Goal: Transaction & Acquisition: Purchase product/service

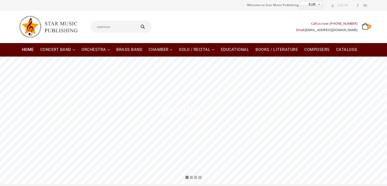
type input "overture"
click at [135, 21] on button "submit" at bounding box center [143, 27] width 16 height 12
type input "overture"
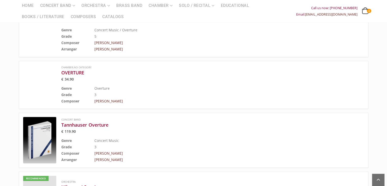
scroll to position [382, 0]
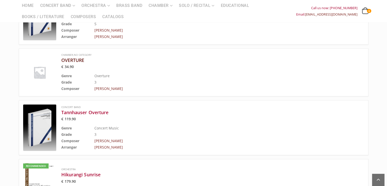
click at [79, 60] on h3 "OVERTURE" at bounding box center [199, 60] width 277 height 6
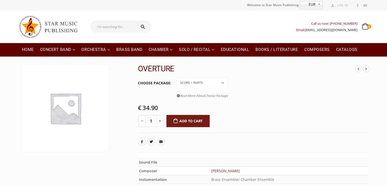
click at [224, 83] on select "PDF File Score + Parts Score + Parts + PDF File" at bounding box center [202, 82] width 51 height 11
